Goal: Transaction & Acquisition: Purchase product/service

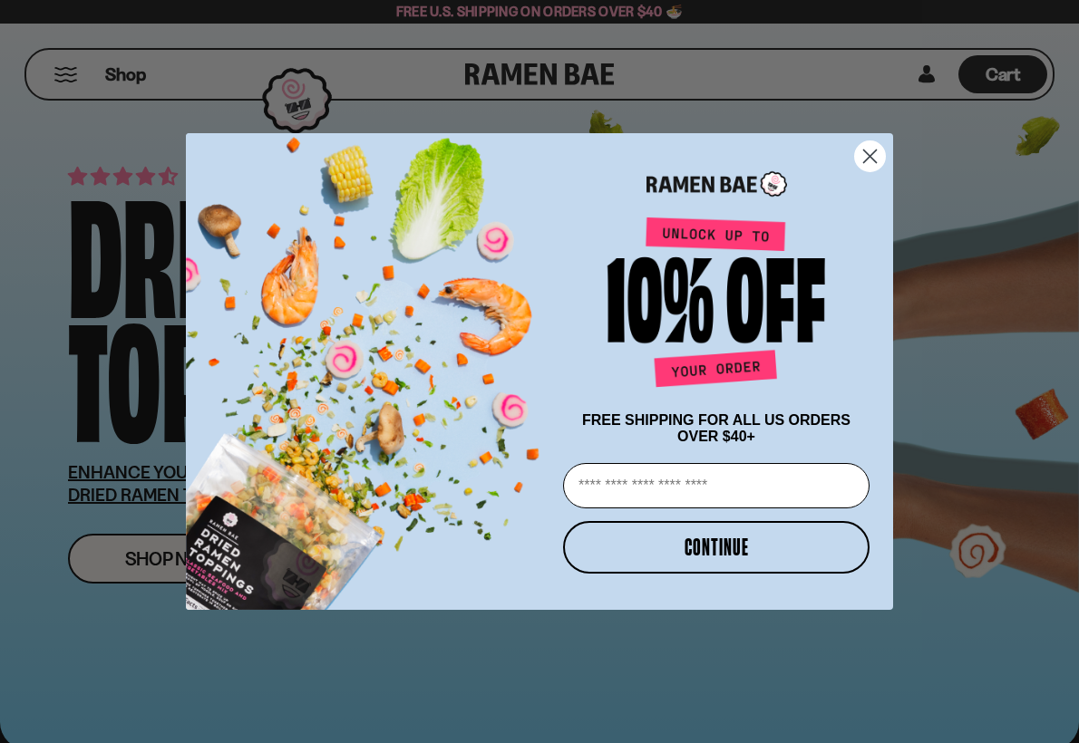
click at [867, 158] on circle "Close dialog" at bounding box center [870, 156] width 30 height 30
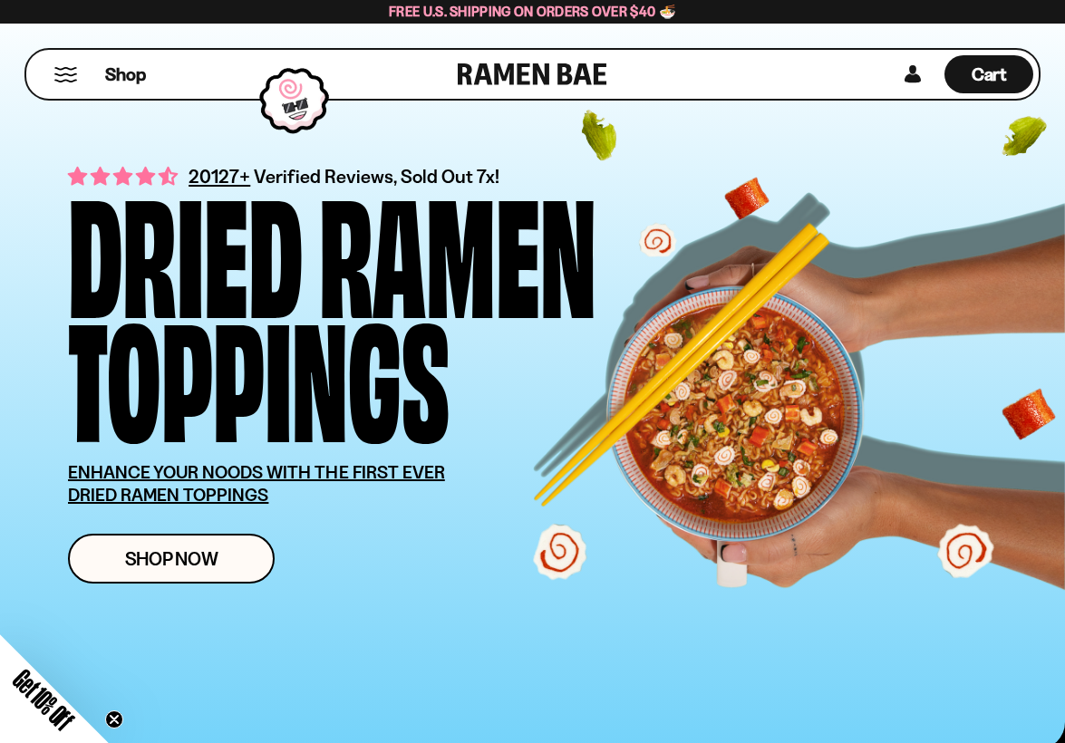
click at [67, 74] on button "Mobile Menu Trigger" at bounding box center [65, 74] width 24 height 15
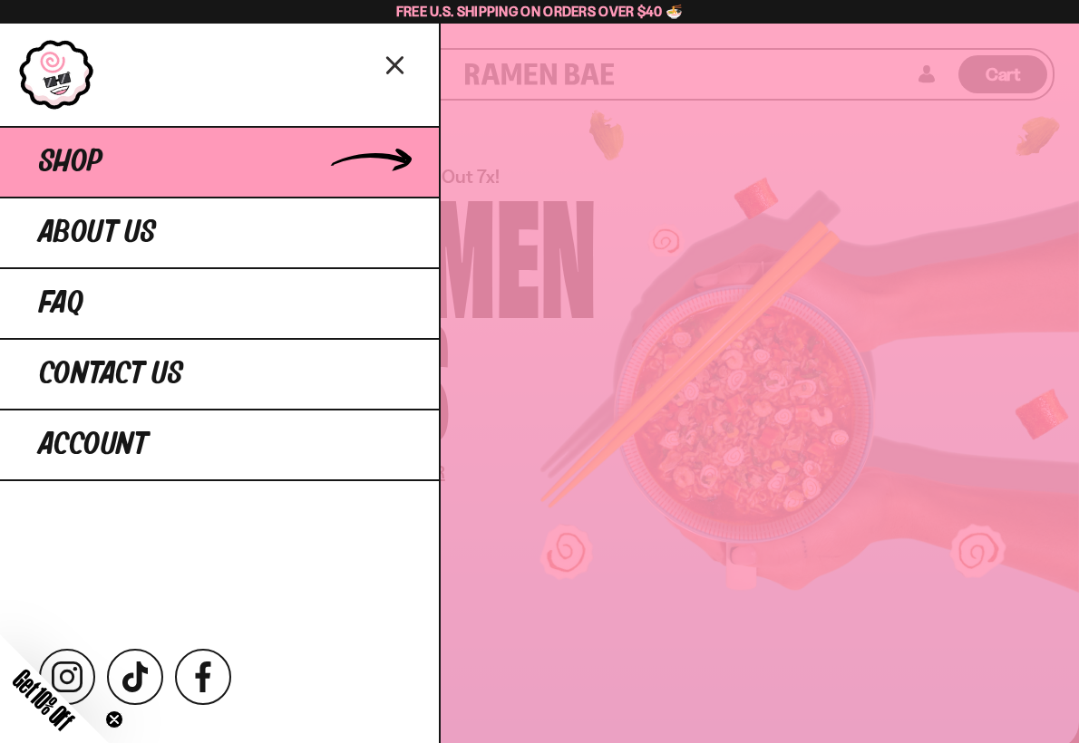
click at [78, 166] on span "Shop" at bounding box center [70, 162] width 63 height 33
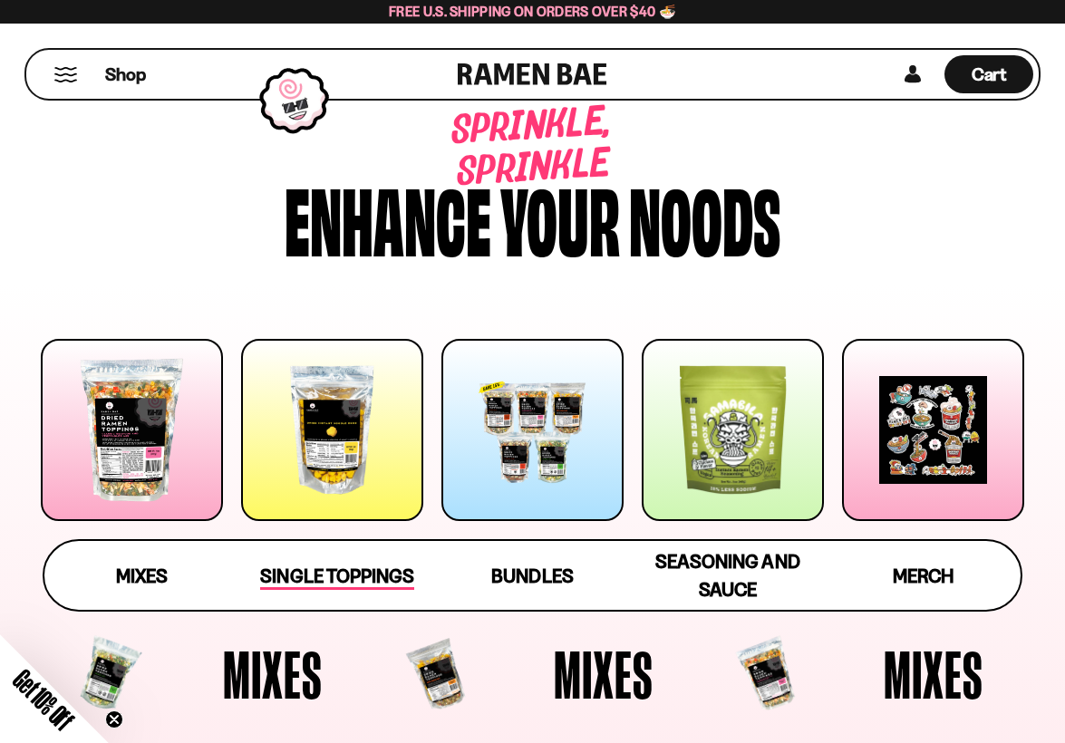
click at [355, 572] on span "Single Toppings" at bounding box center [336, 577] width 153 height 25
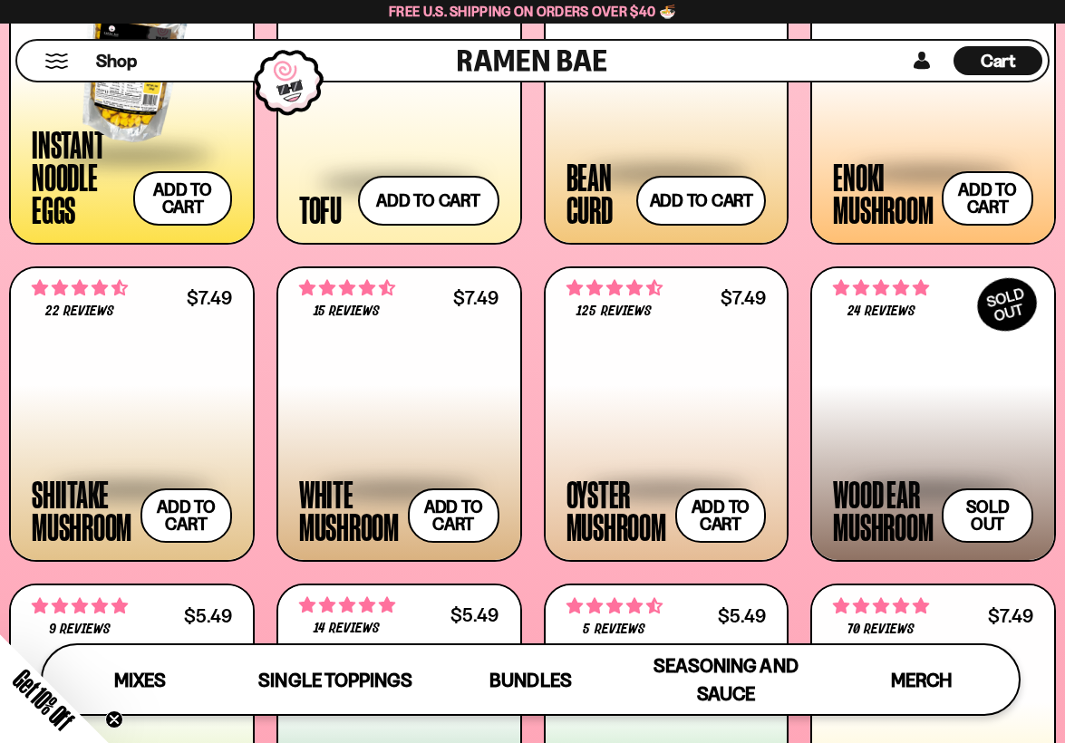
scroll to position [1125, 0]
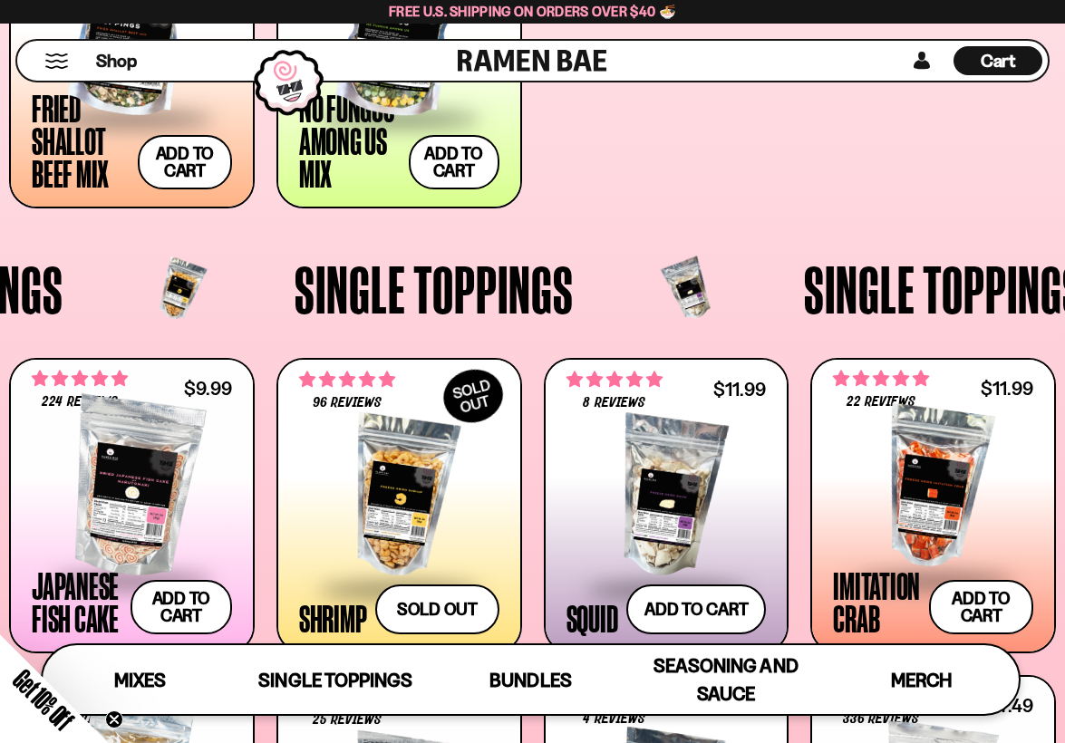
click at [989, 89] on div "Shop Cart D0381C2F-513E-4F90-8A41-6F0A75DCBAAA" at bounding box center [532, 61] width 1065 height 74
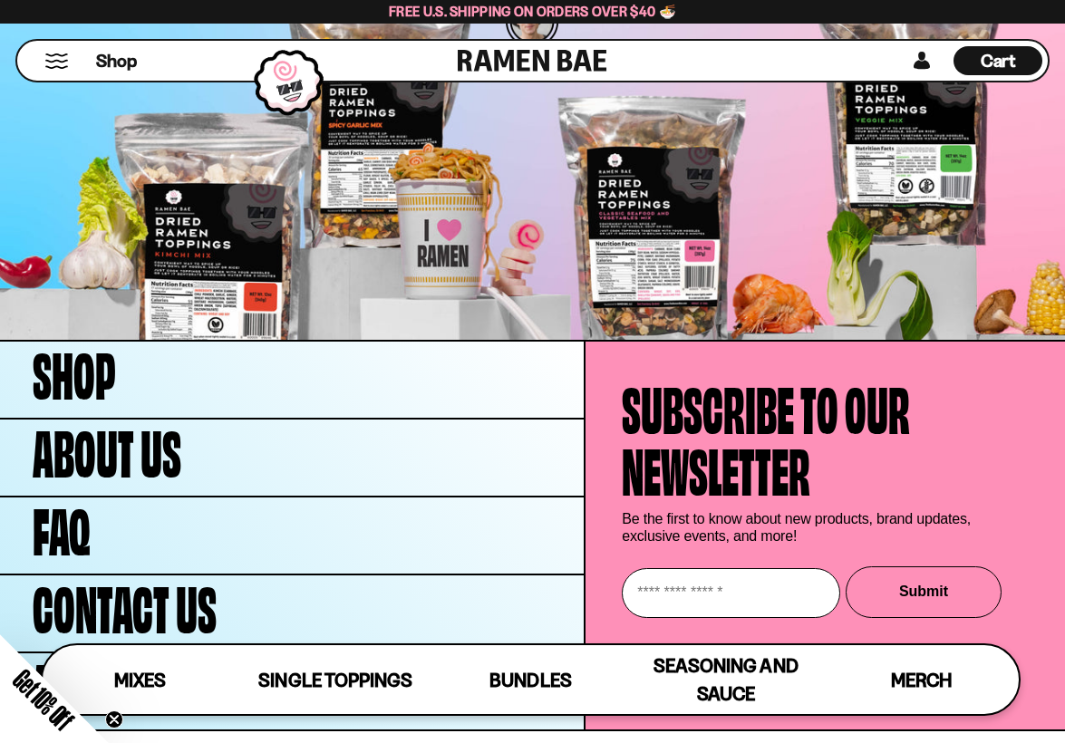
scroll to position [4833, 0]
